Goal: Information Seeking & Learning: Learn about a topic

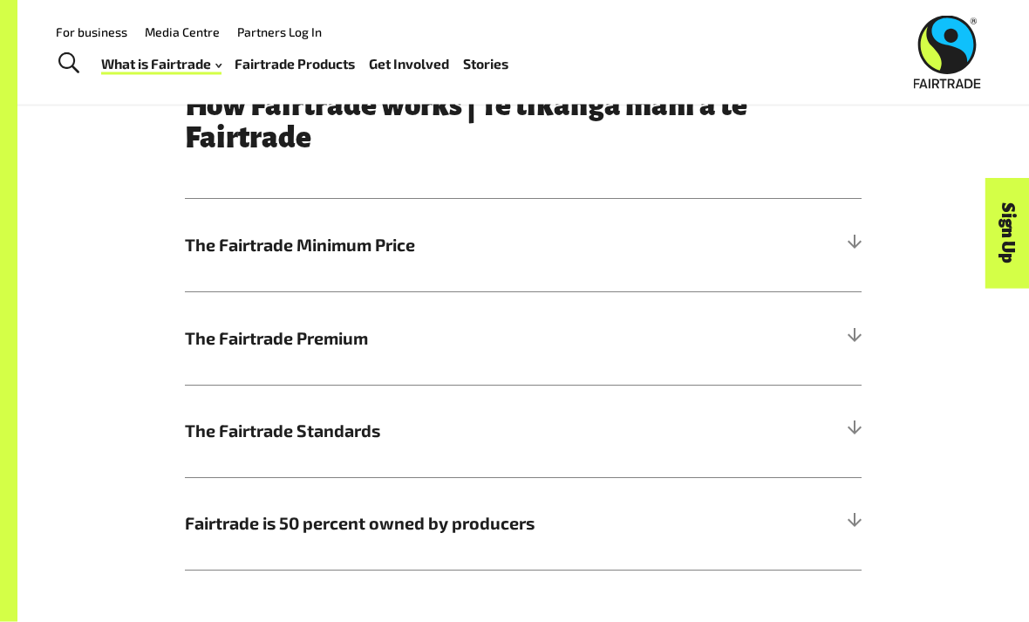
scroll to position [756, 0]
click at [859, 243] on div at bounding box center [854, 245] width 16 height 16
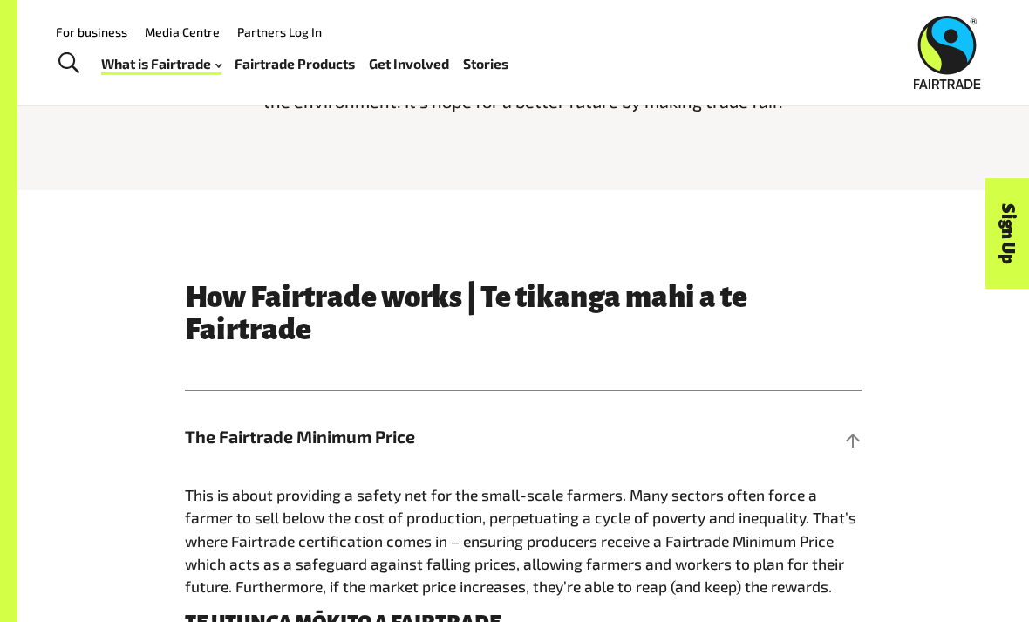
scroll to position [559, 0]
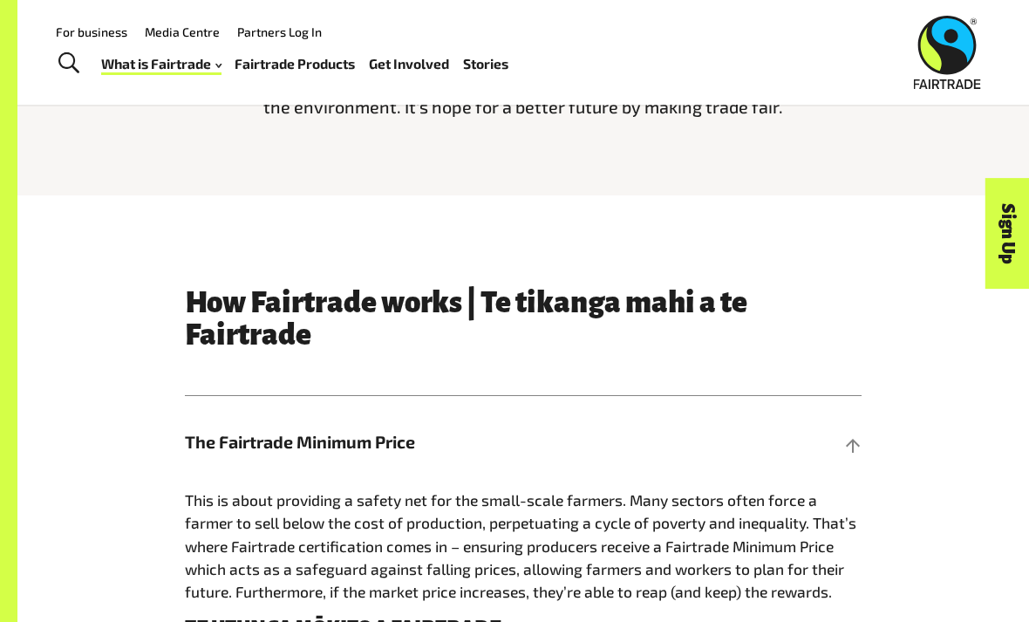
click at [844, 459] on h5 "The Fairtrade Minimum Price" at bounding box center [523, 442] width 677 height 92
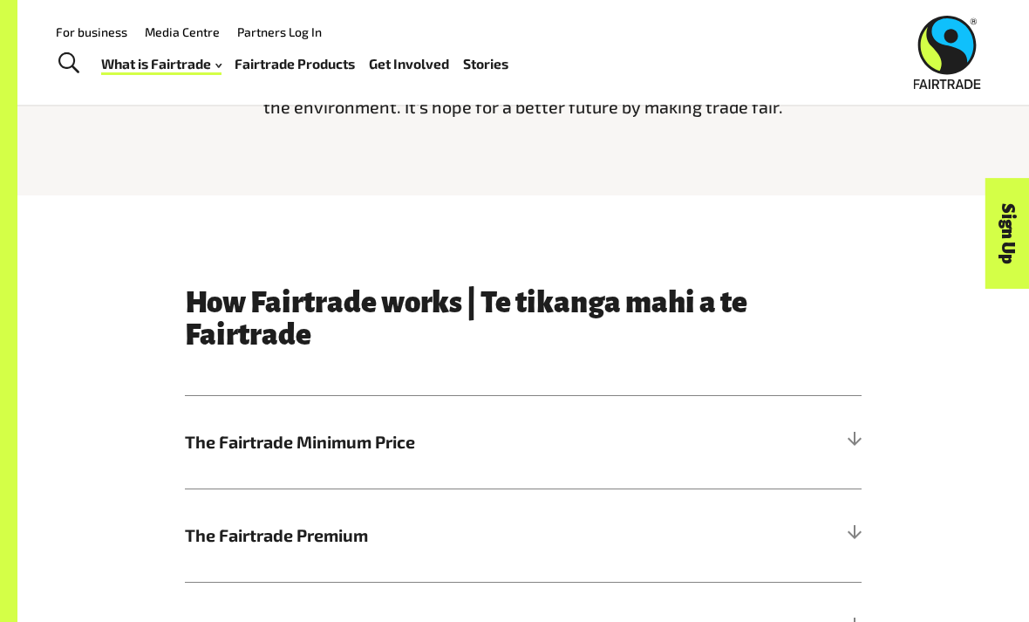
click at [852, 449] on h5 "The Fairtrade Minimum Price" at bounding box center [523, 442] width 677 height 92
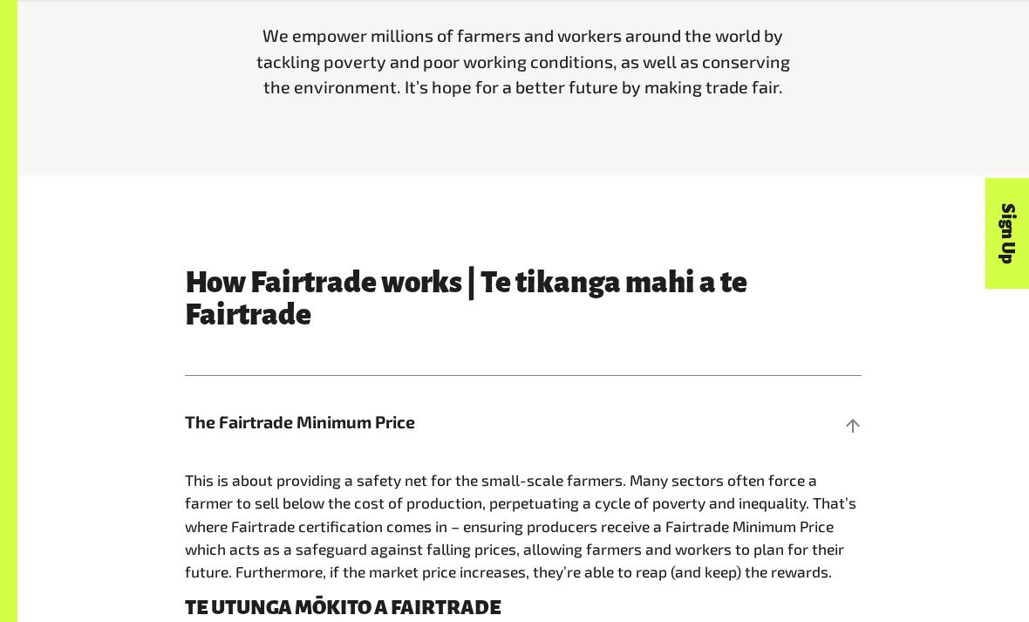
scroll to position [580, 0]
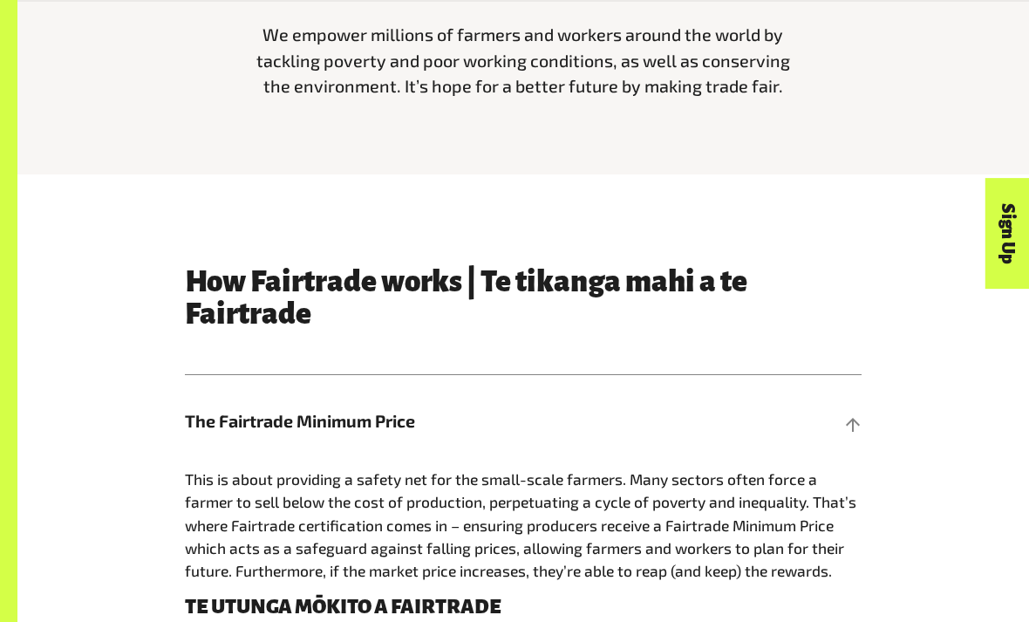
click at [836, 434] on h5 "The Fairtrade Minimum Price" at bounding box center [523, 421] width 677 height 92
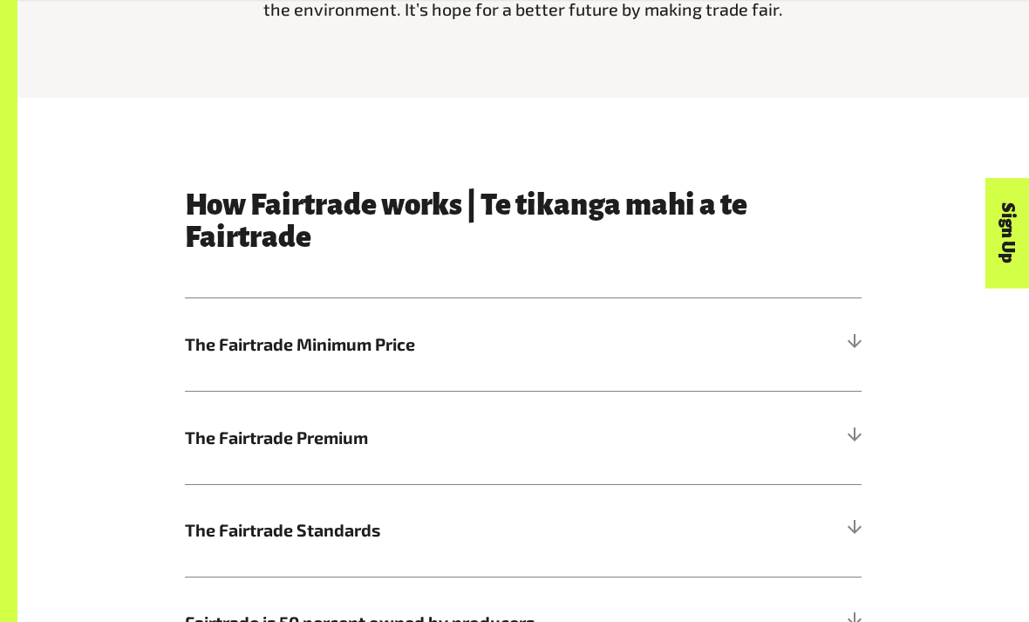
scroll to position [657, 0]
click at [857, 523] on div at bounding box center [854, 531] width 16 height 16
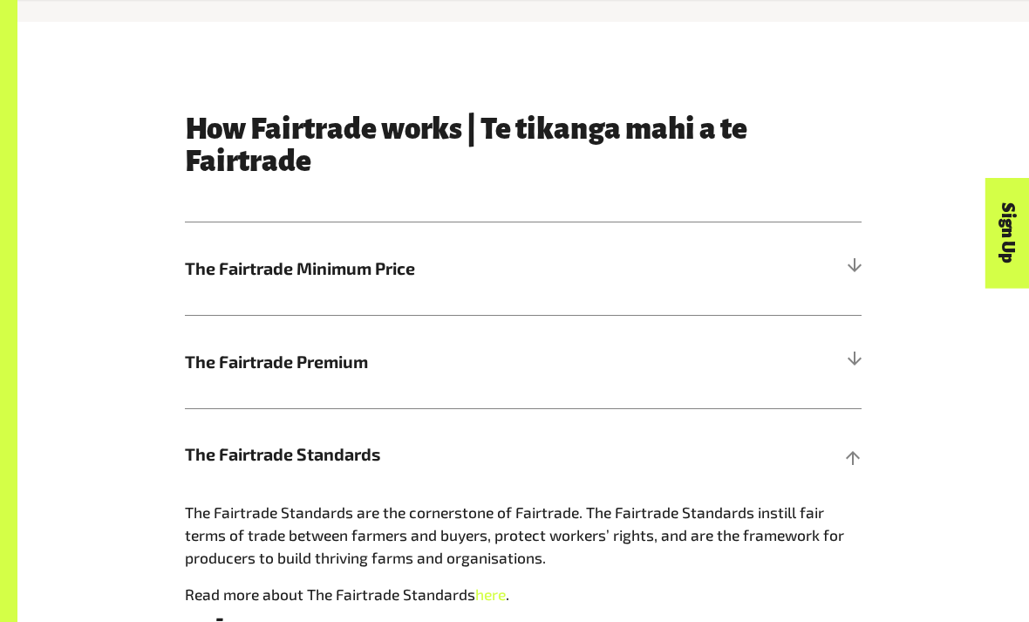
scroll to position [733, 0]
click at [841, 449] on h5 "The Fairtrade Standards" at bounding box center [523, 454] width 677 height 92
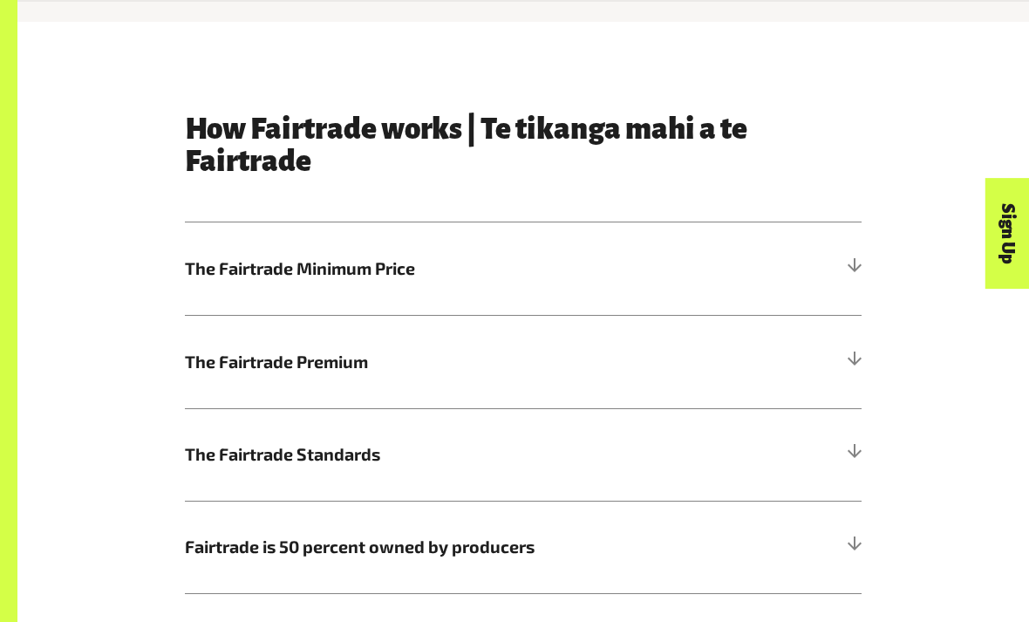
click at [851, 568] on h5 "Fairtrade is 50 percent owned by producers" at bounding box center [523, 547] width 677 height 92
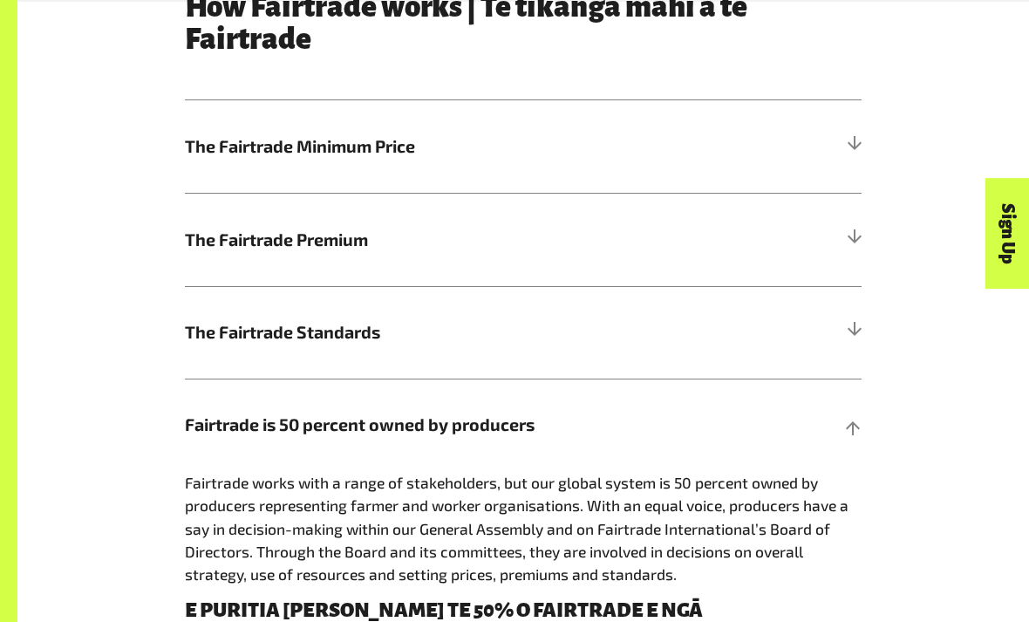
scroll to position [858, 0]
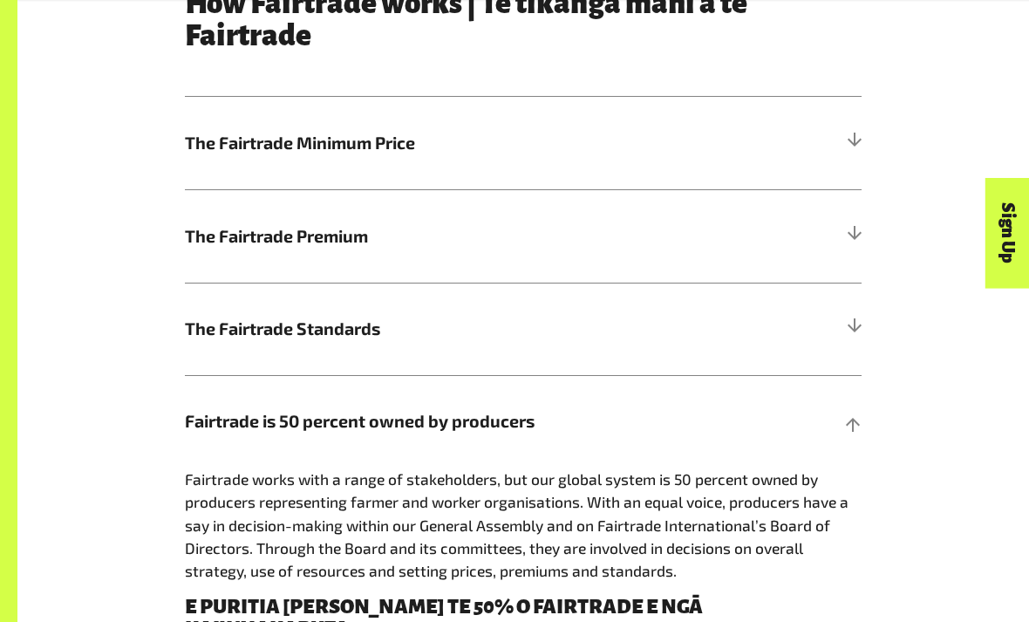
click at [857, 423] on div at bounding box center [854, 422] width 16 height 16
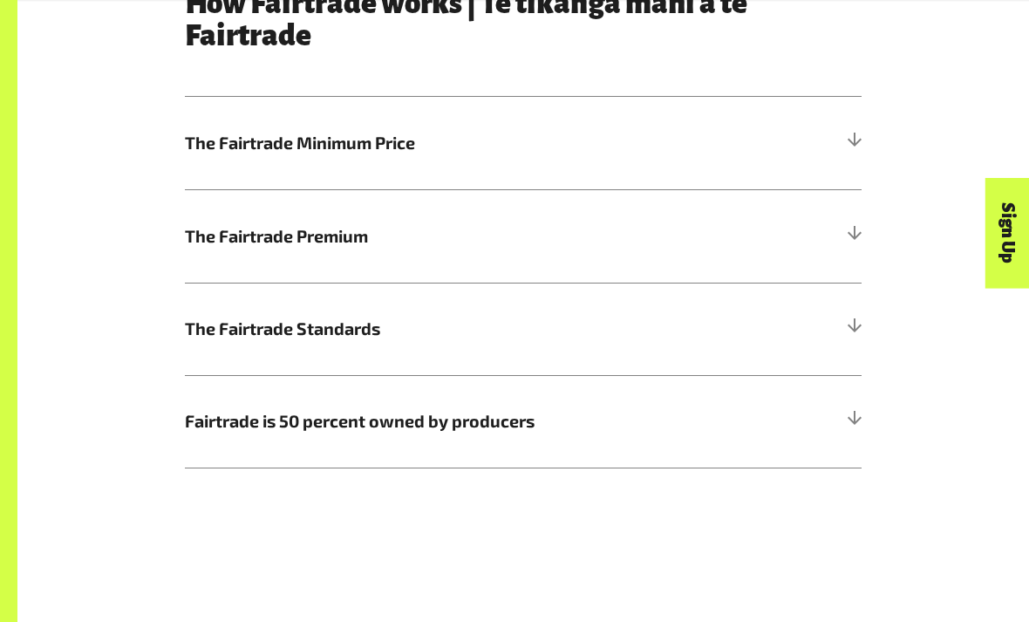
scroll to position [858, 0]
click at [852, 244] on h5 "The Fairtrade Premium" at bounding box center [523, 235] width 677 height 92
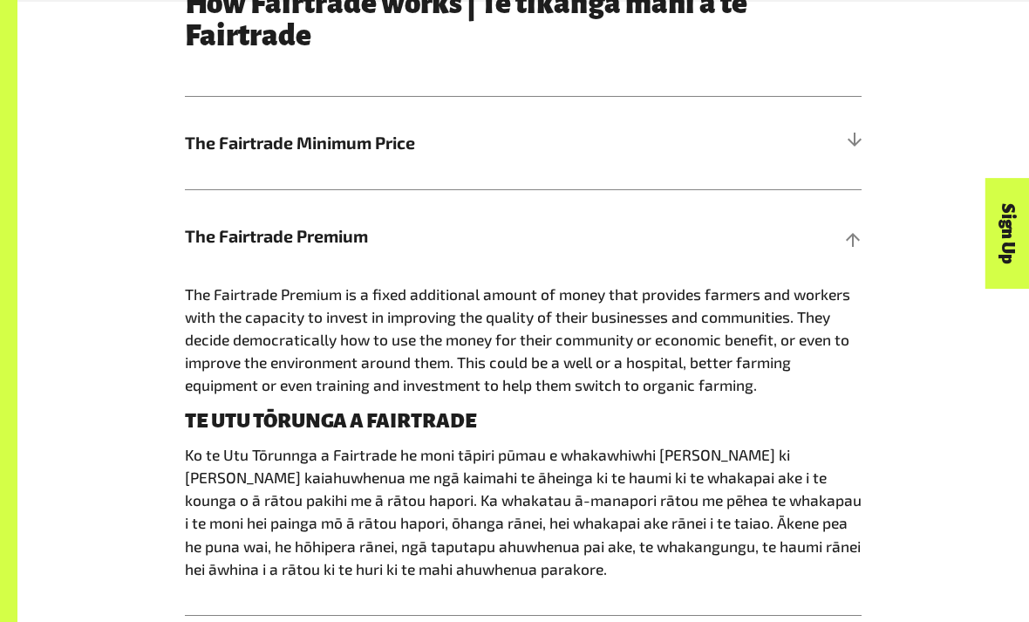
click at [852, 236] on div at bounding box center [854, 237] width 16 height 16
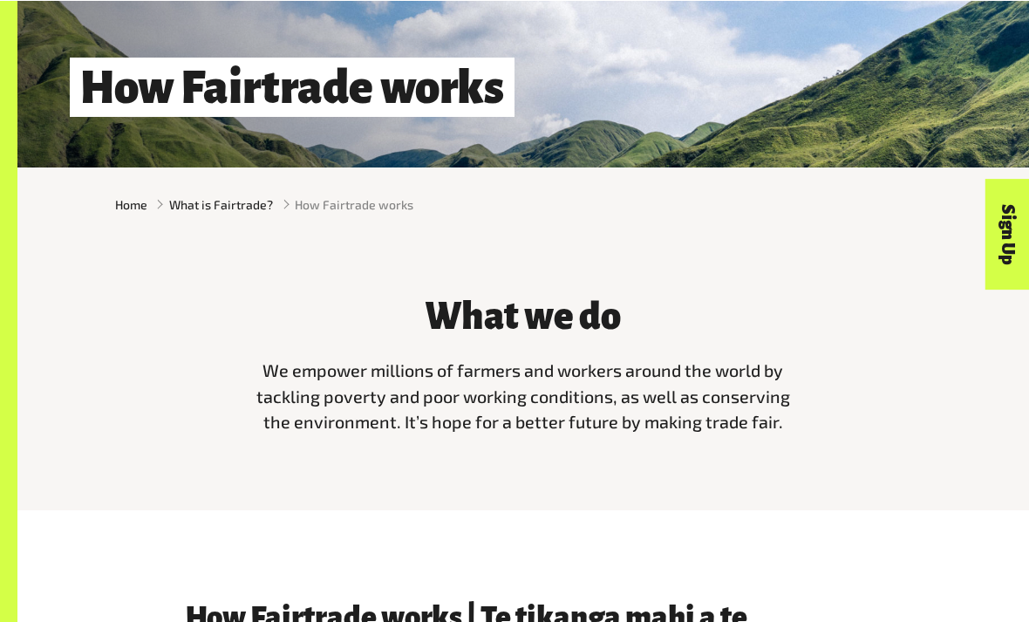
scroll to position [244, 0]
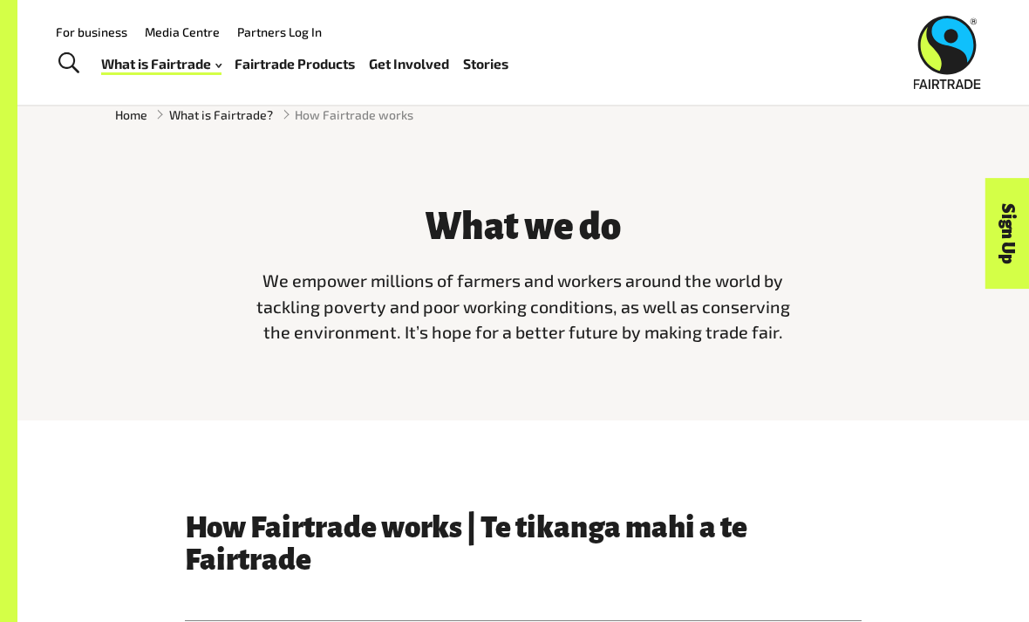
scroll to position [317, 0]
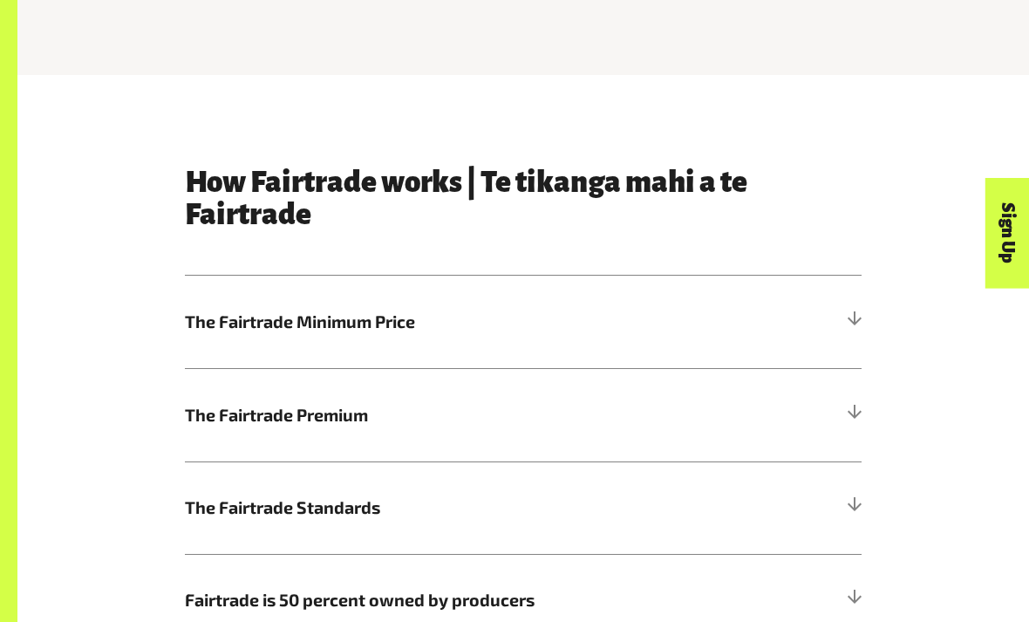
scroll to position [680, 0]
click at [859, 318] on div at bounding box center [854, 322] width 16 height 16
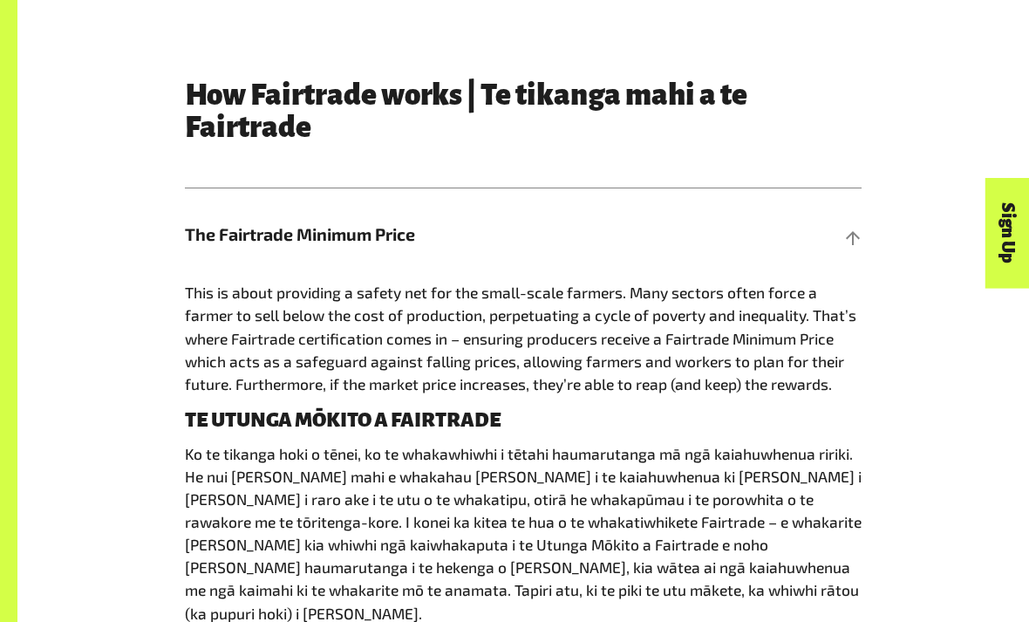
scroll to position [767, 0]
click at [851, 230] on div at bounding box center [854, 235] width 16 height 16
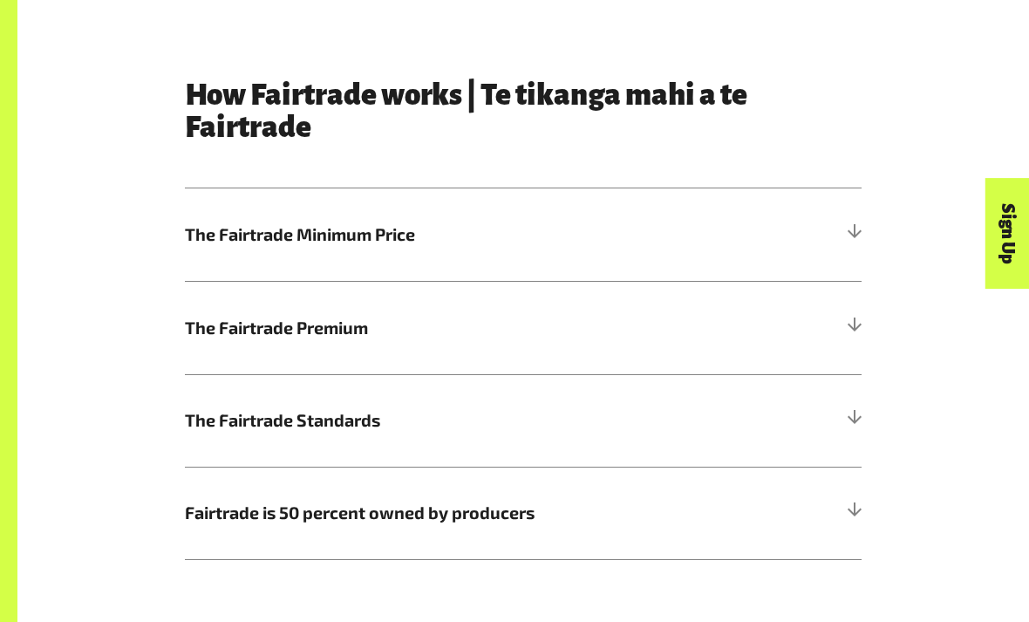
click at [861, 326] on div at bounding box center [854, 328] width 16 height 16
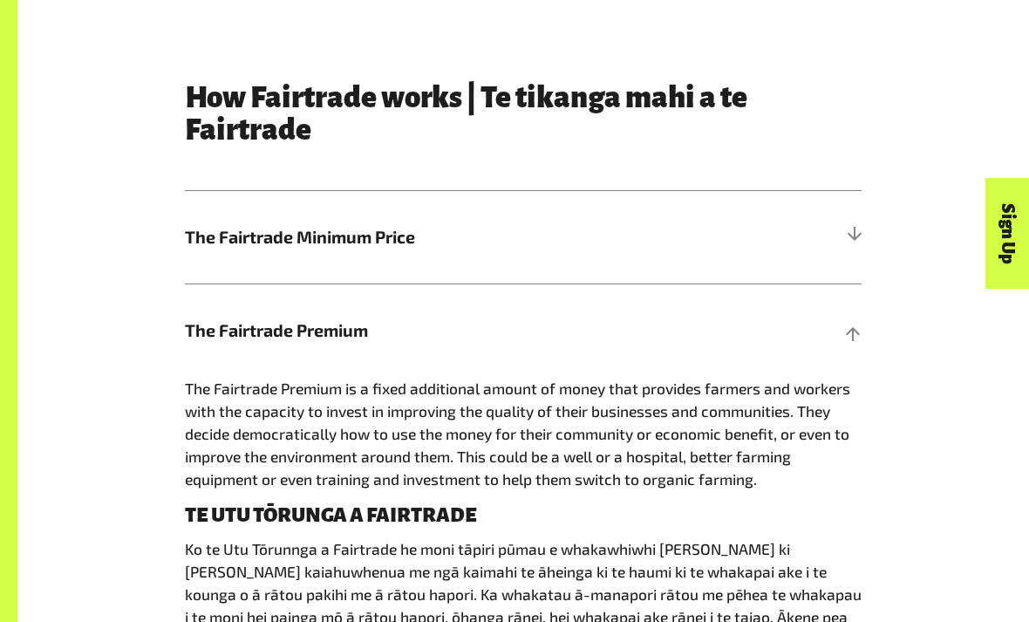
scroll to position [765, 0]
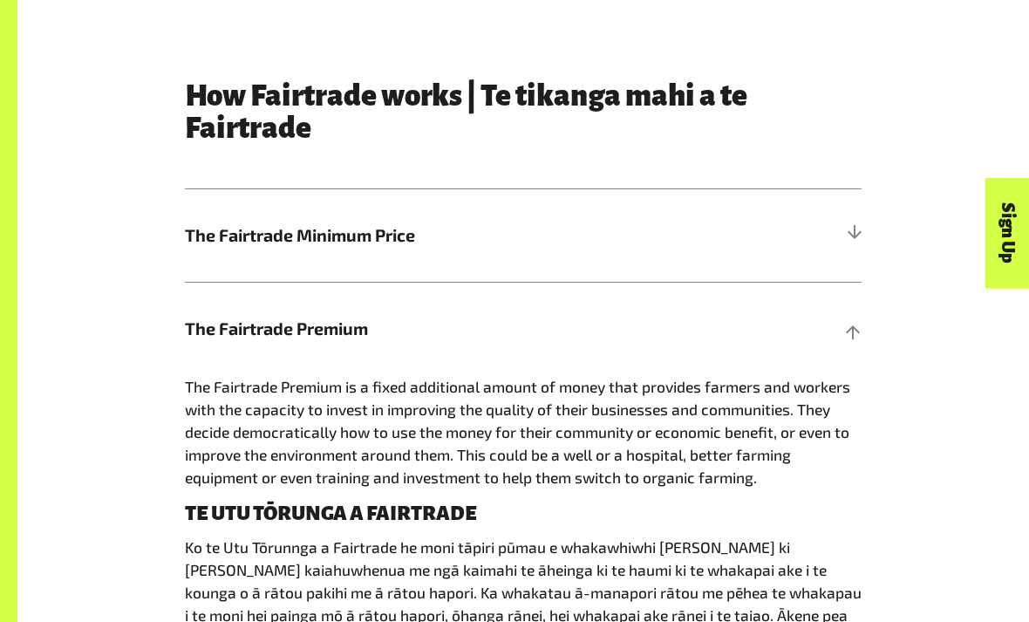
click at [852, 330] on div at bounding box center [854, 330] width 16 height 16
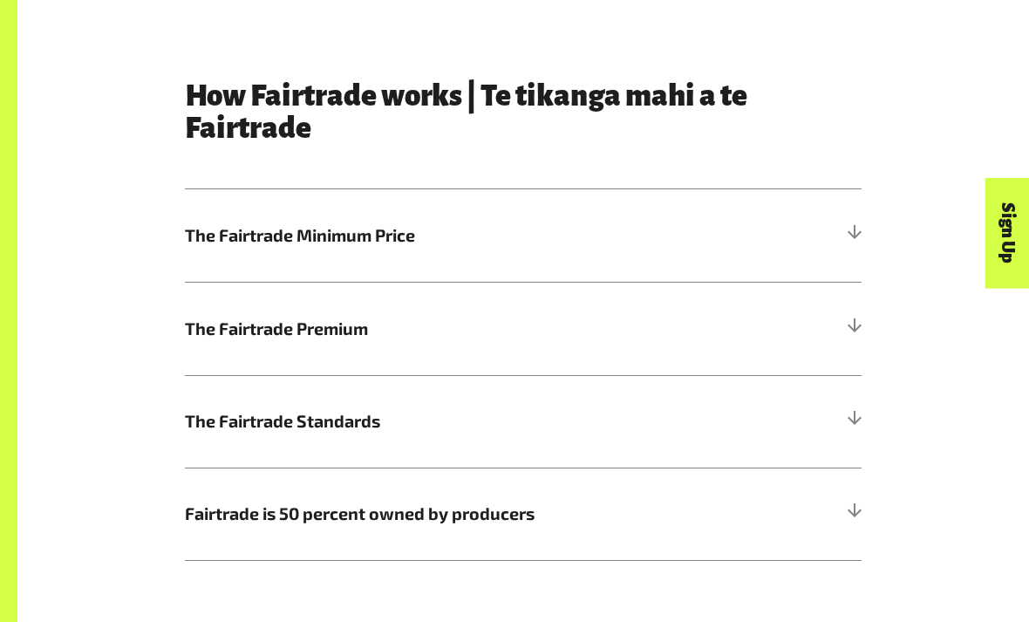
scroll to position [766, 0]
click at [861, 414] on div at bounding box center [854, 422] width 16 height 16
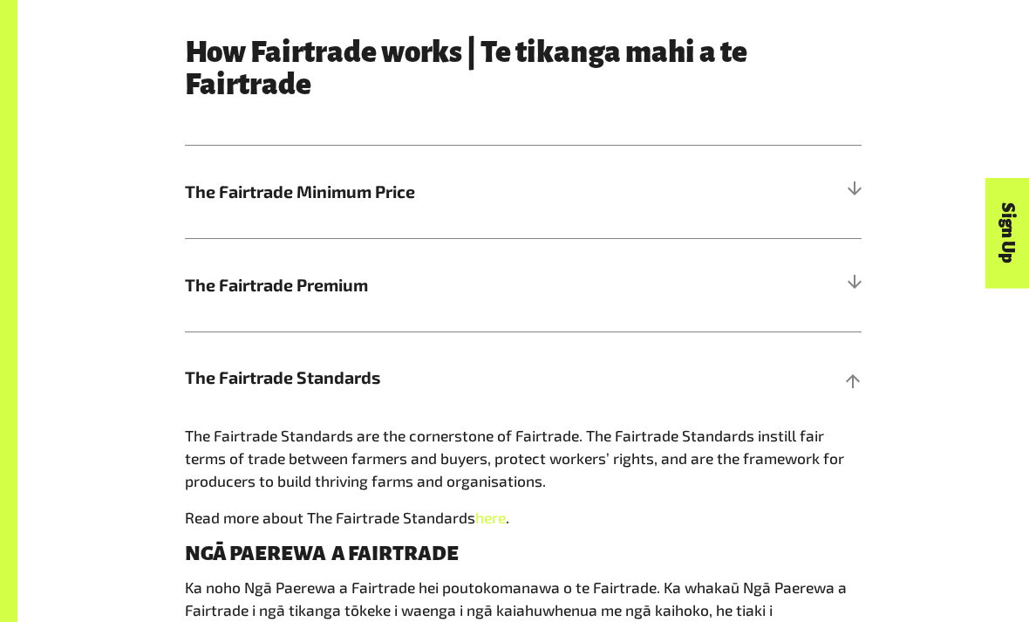
scroll to position [810, 0]
click at [855, 370] on div at bounding box center [854, 378] width 16 height 16
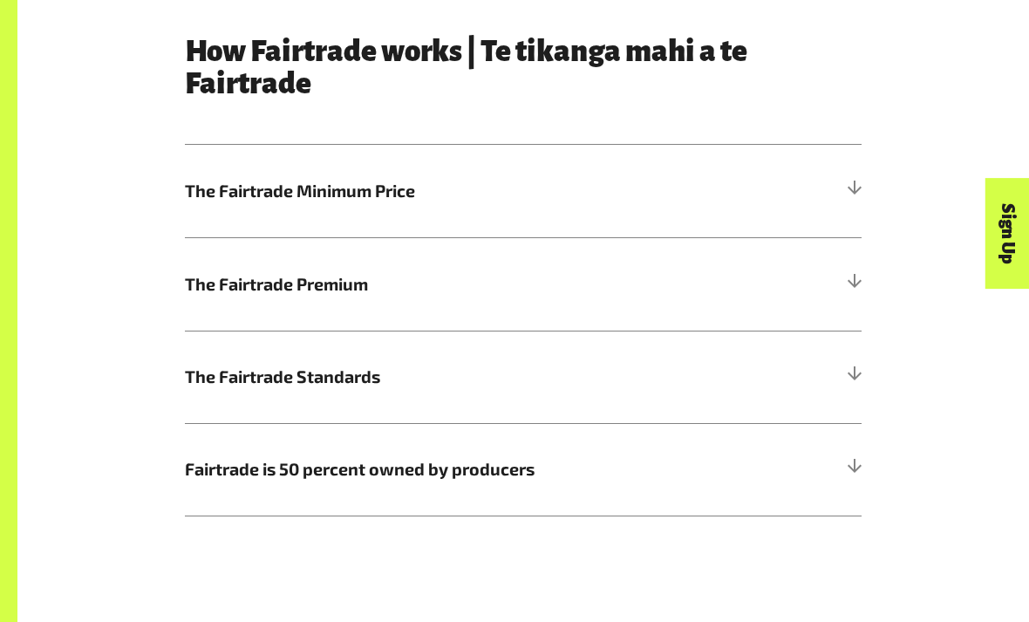
click at [858, 476] on h5 "Fairtrade is 50 percent owned by producers" at bounding box center [523, 469] width 677 height 92
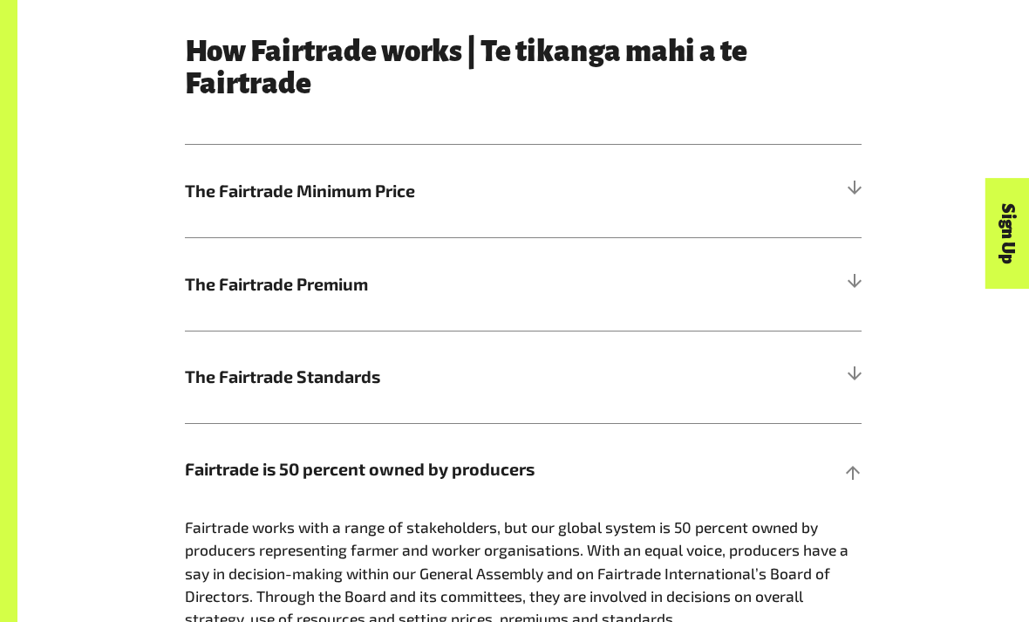
click at [835, 481] on h5 "Fairtrade is 50 percent owned by producers" at bounding box center [523, 469] width 677 height 92
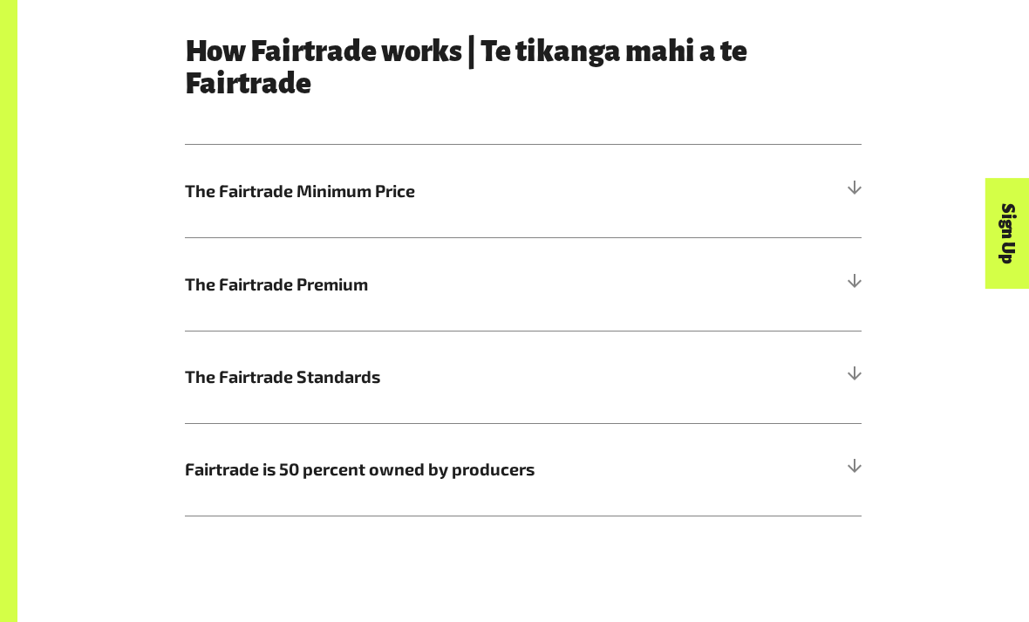
click at [851, 168] on h5 "The Fairtrade Minimum Price" at bounding box center [523, 191] width 677 height 92
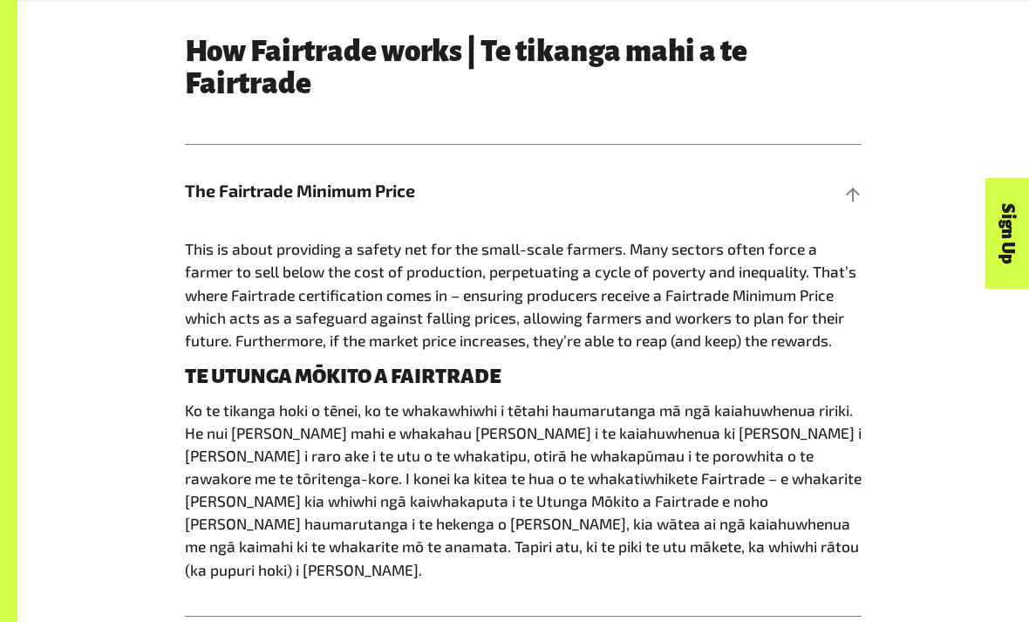
scroll to position [837, 0]
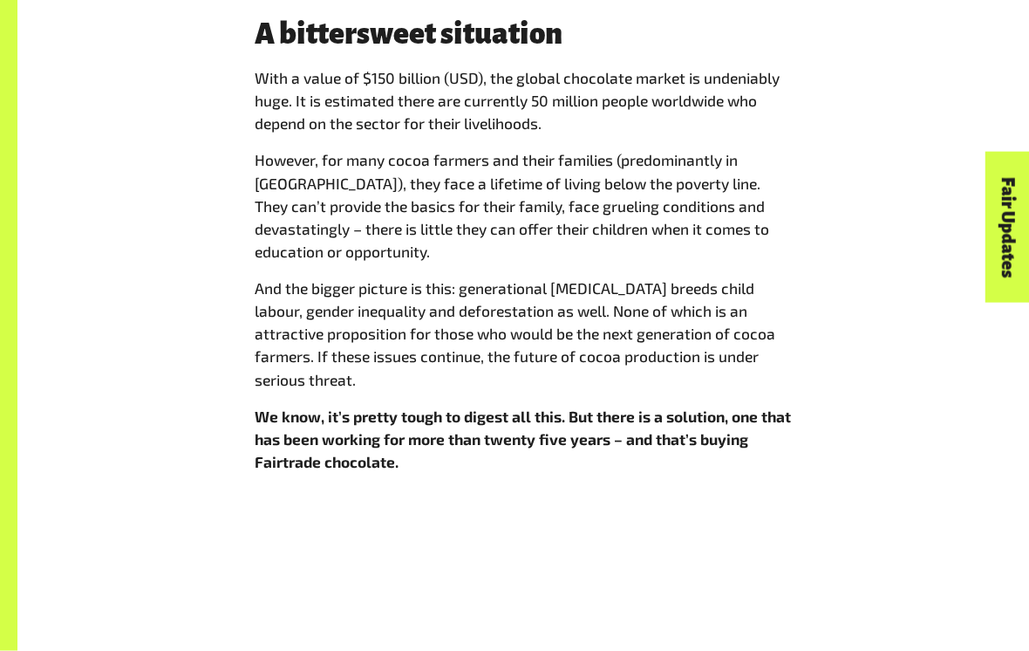
scroll to position [1318, 0]
